Goal: Task Accomplishment & Management: Use online tool/utility

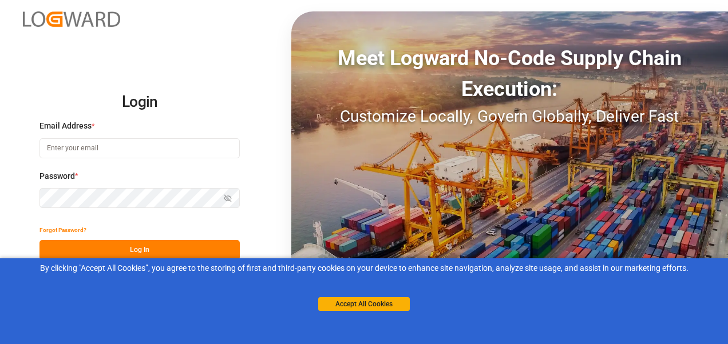
click at [92, 151] on input at bounding box center [139, 148] width 200 height 20
click at [85, 245] on button "Log In" at bounding box center [139, 250] width 200 height 20
click at [126, 245] on button "Log In" at bounding box center [139, 250] width 200 height 20
drag, startPoint x: 148, startPoint y: 152, endPoint x: 108, endPoint y: 146, distance: 40.4
click at [108, 146] on input "[PERSON_NAME][EMAIL_ADDRESS][PERSON_NAME][DOMAIN_NAME]" at bounding box center [139, 148] width 200 height 20
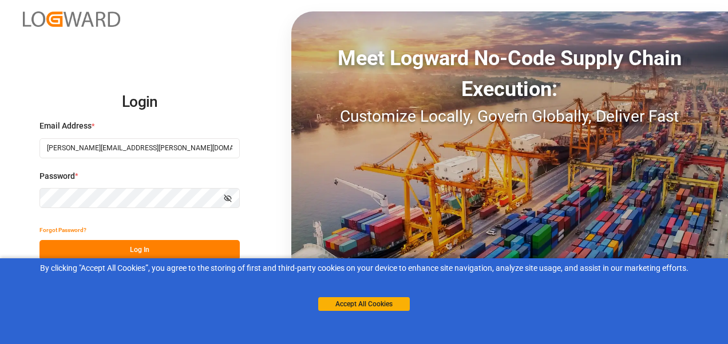
type input "[PERSON_NAME][EMAIL_ADDRESS][PERSON_NAME][DOMAIN_NAME]"
click at [92, 251] on button "Log In" at bounding box center [139, 250] width 200 height 20
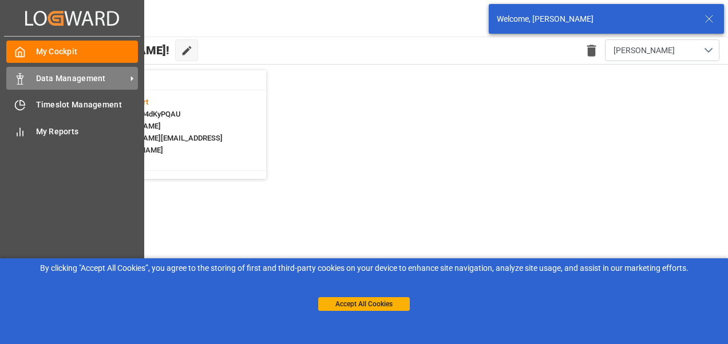
click at [37, 80] on span "Data Management" at bounding box center [81, 79] width 90 height 12
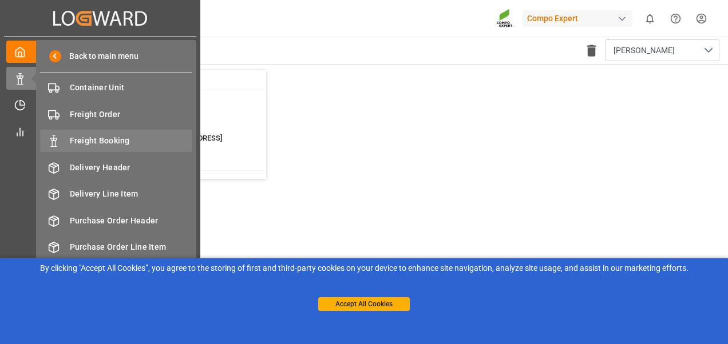
click at [74, 140] on span "Freight Booking" at bounding box center [131, 141] width 123 height 12
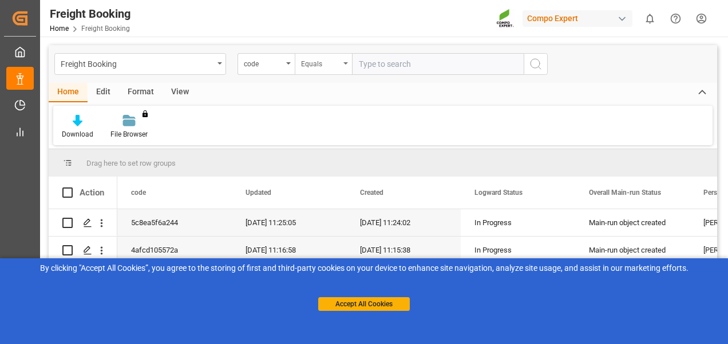
click at [323, 69] on div "Equals" at bounding box center [323, 64] width 57 height 22
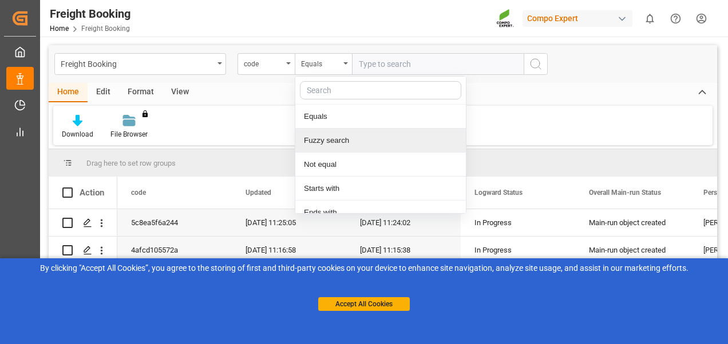
click at [320, 144] on div "Fuzzy search" at bounding box center [380, 141] width 170 height 24
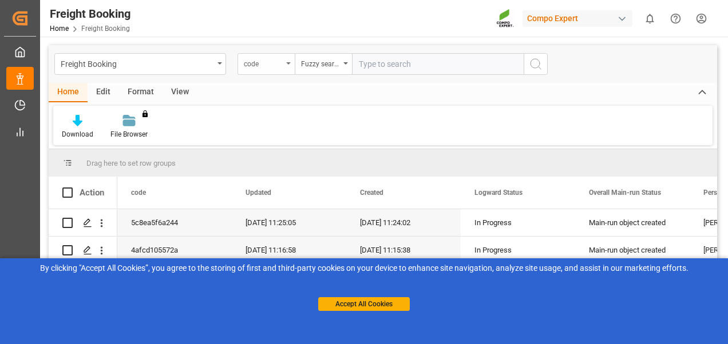
click at [267, 58] on div "code" at bounding box center [263, 62] width 39 height 13
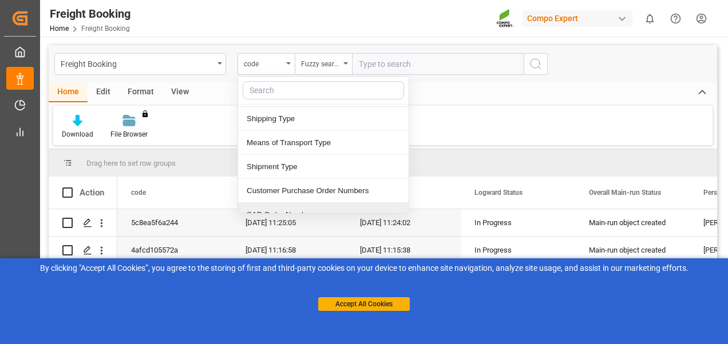
scroll to position [229, 0]
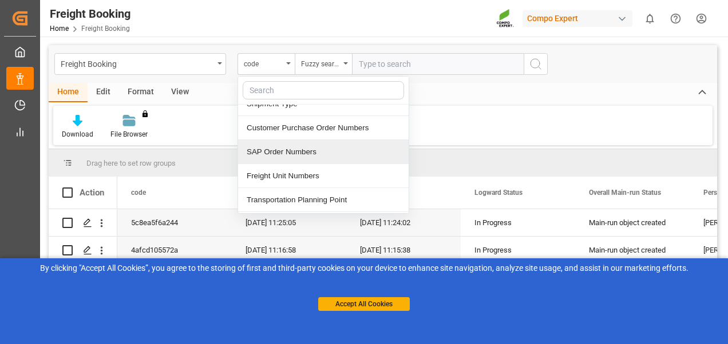
click at [297, 147] on div "SAP Order Numbers" at bounding box center [323, 152] width 170 height 24
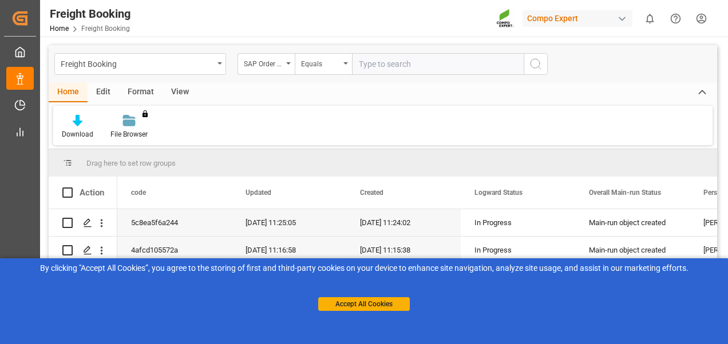
click at [380, 73] on input "text" at bounding box center [438, 64] width 172 height 22
paste input "2000000981"
type input "2000000981"
click at [337, 66] on div "Equals" at bounding box center [320, 62] width 39 height 13
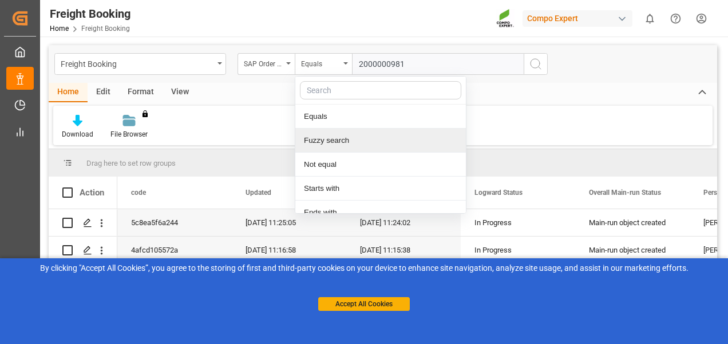
click at [327, 142] on div "Fuzzy search" at bounding box center [380, 141] width 170 height 24
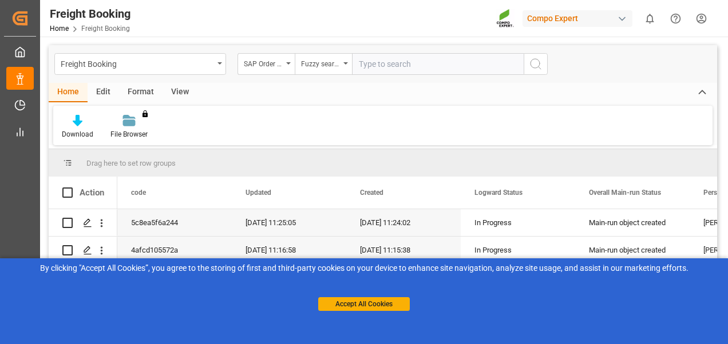
paste input "2000000981"
type input "2000000981"
click at [534, 67] on circle "search button" at bounding box center [534, 63] width 9 height 9
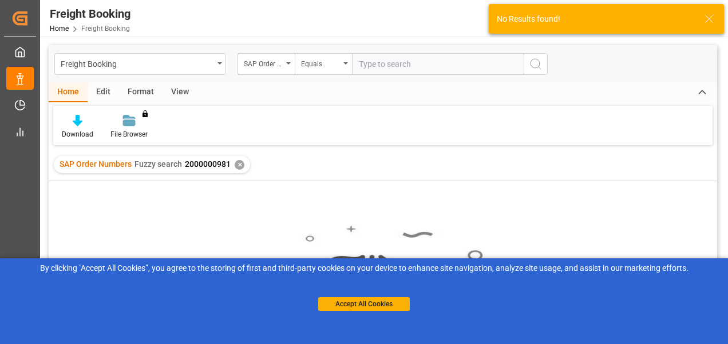
scroll to position [172, 0]
